Goal: Task Accomplishment & Management: Use online tool/utility

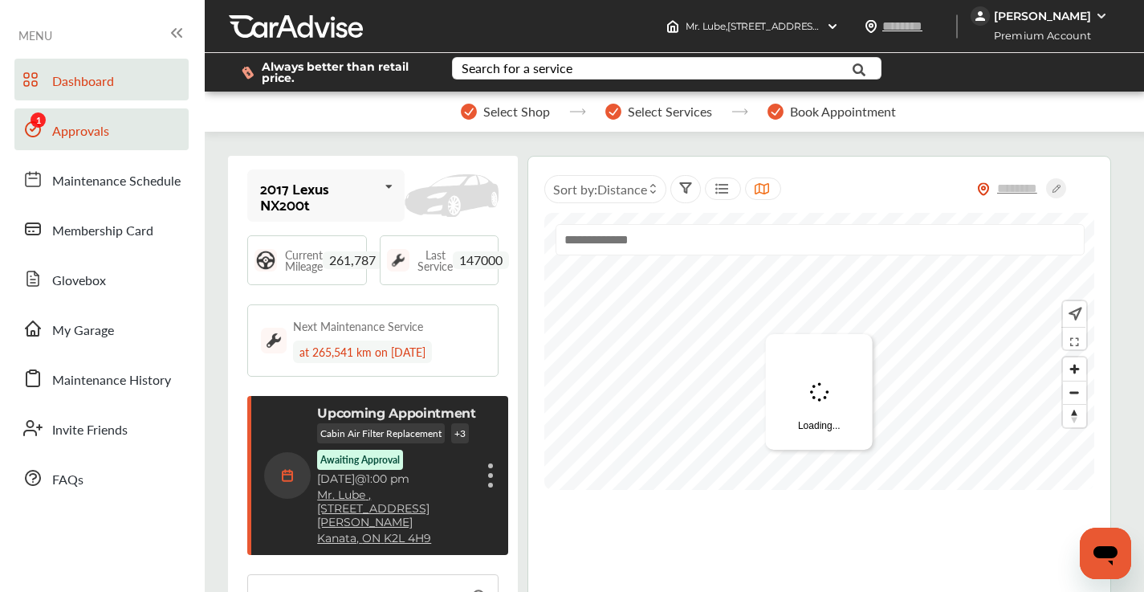
click at [84, 122] on span "Approvals" at bounding box center [80, 131] width 57 height 21
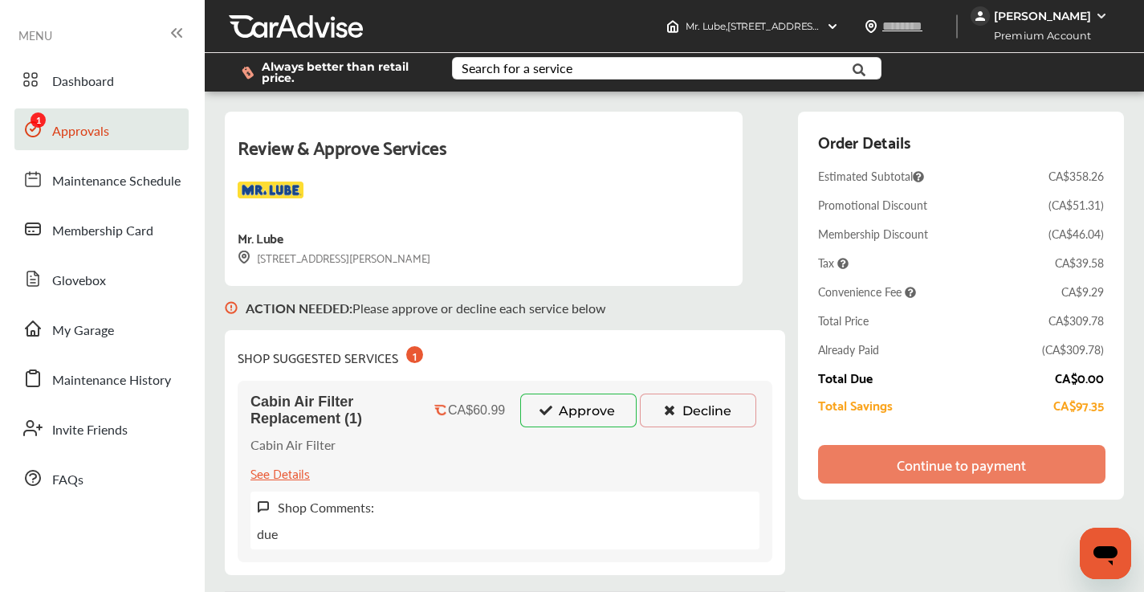
click at [703, 414] on button "Decline" at bounding box center [698, 411] width 116 height 34
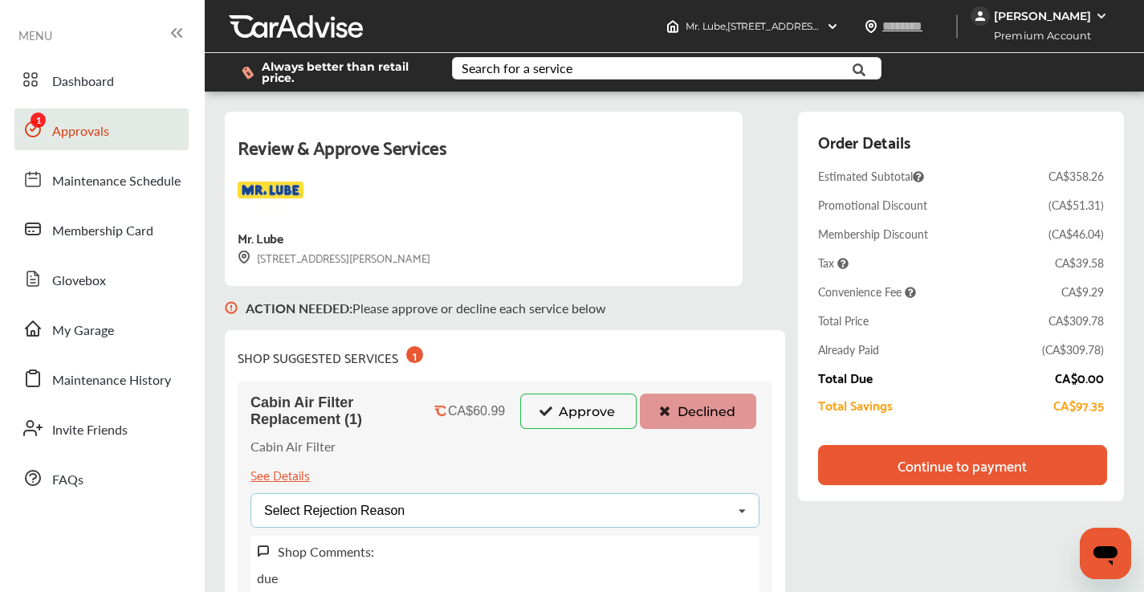
click at [519, 511] on div "Select Rejection Reason Price Not Required More Info Needed Other" at bounding box center [505, 510] width 509 height 35
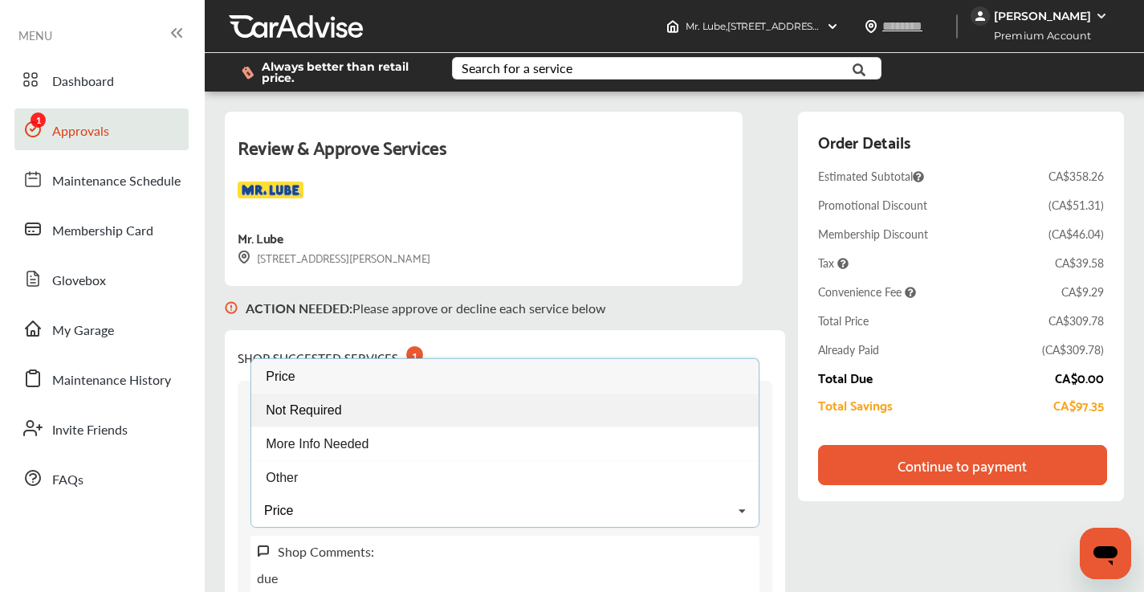
click at [371, 410] on div "Not Required" at bounding box center [505, 410] width 508 height 34
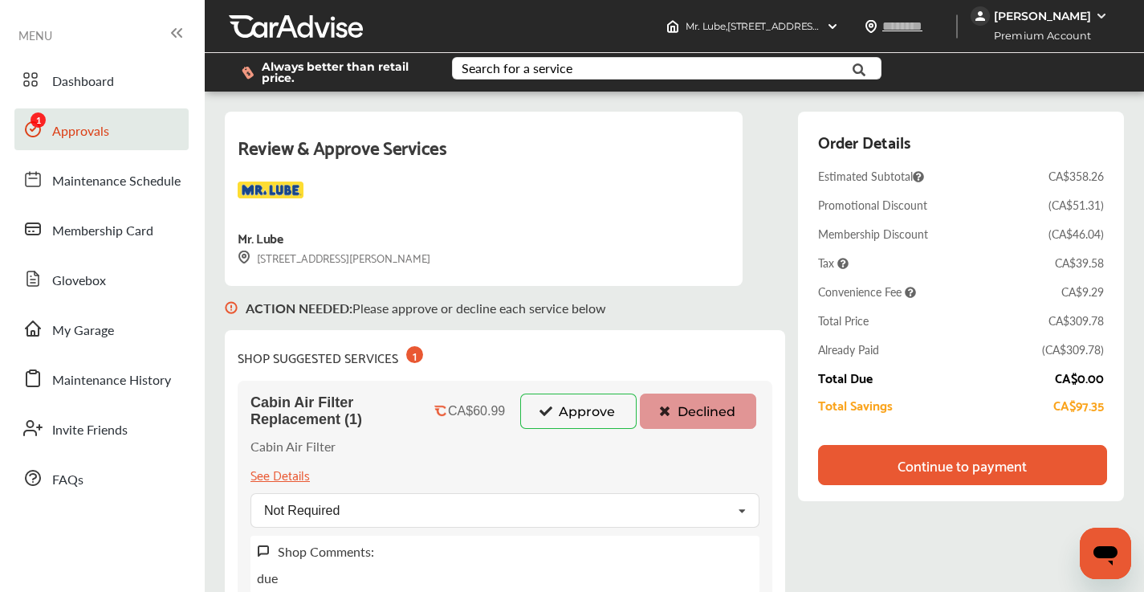
click at [916, 459] on div "Continue to payment" at bounding box center [962, 465] width 129 height 16
